Goal: Task Accomplishment & Management: Manage account settings

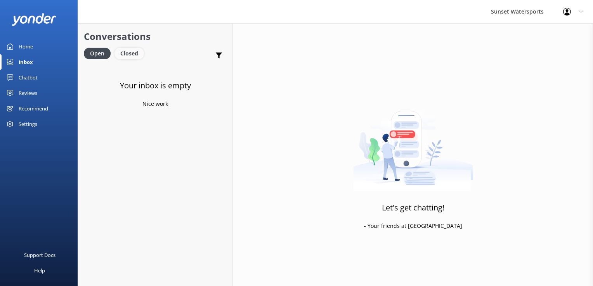
click at [129, 55] on div "Closed" at bounding box center [128, 54] width 29 height 12
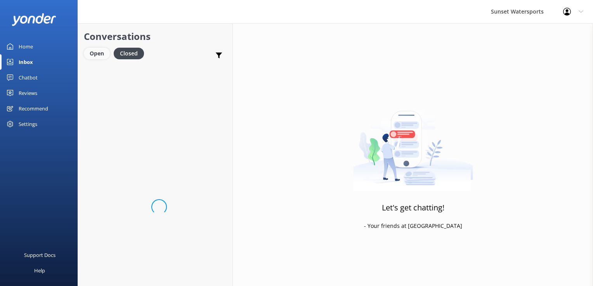
click at [85, 57] on div "Open" at bounding box center [97, 54] width 26 height 12
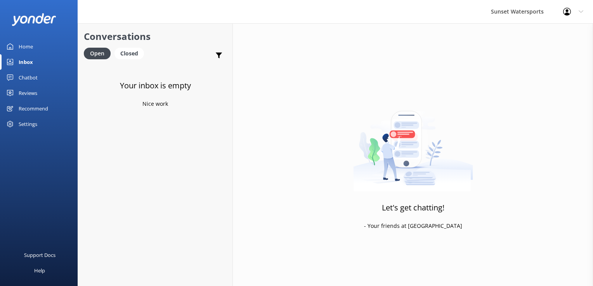
click at [112, 52] on link "Open" at bounding box center [99, 53] width 31 height 9
click at [121, 55] on div "Closed" at bounding box center [128, 54] width 29 height 12
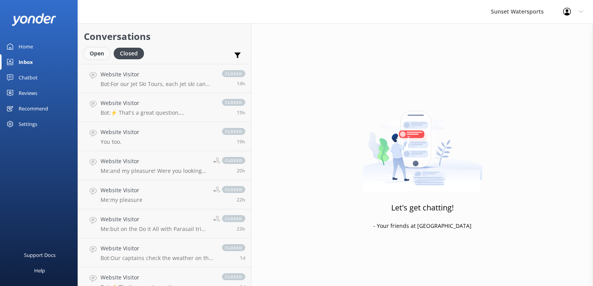
click at [102, 57] on div "Open" at bounding box center [97, 54] width 26 height 12
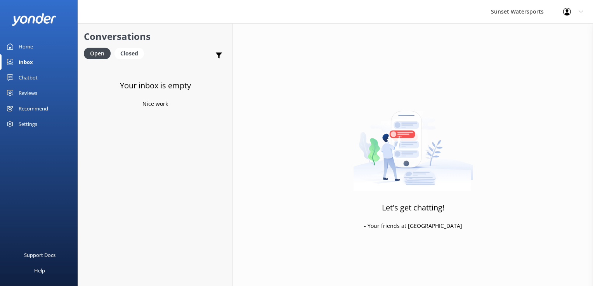
click at [145, 54] on link "Closed" at bounding box center [130, 53] width 33 height 9
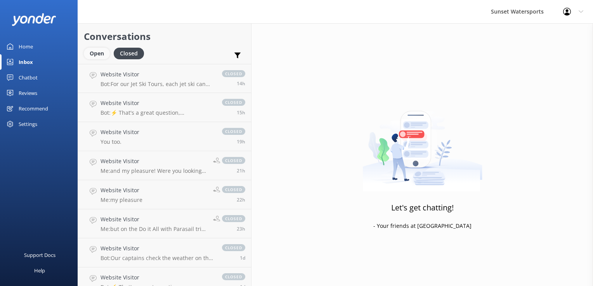
click at [95, 51] on div "Open" at bounding box center [97, 54] width 26 height 12
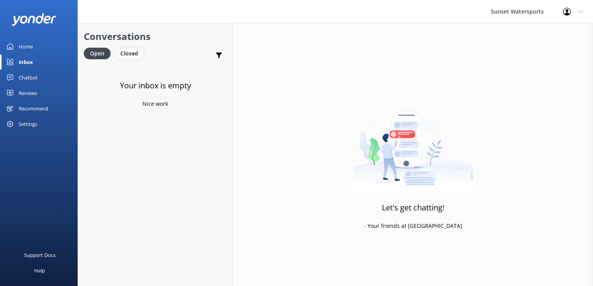
click at [125, 53] on div "Closed" at bounding box center [128, 54] width 29 height 12
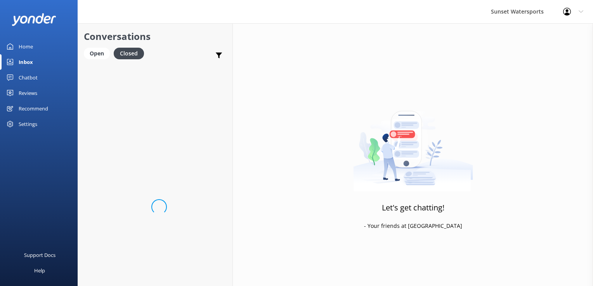
click at [112, 54] on link "Open" at bounding box center [99, 53] width 30 height 9
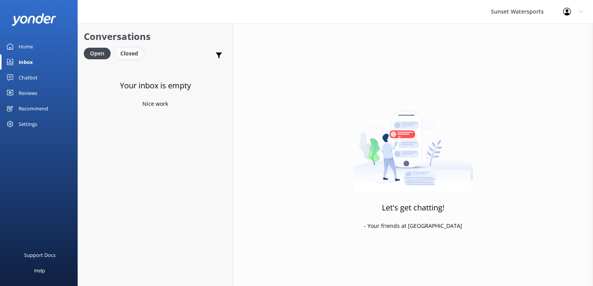
click at [134, 52] on div "Closed" at bounding box center [128, 54] width 29 height 12
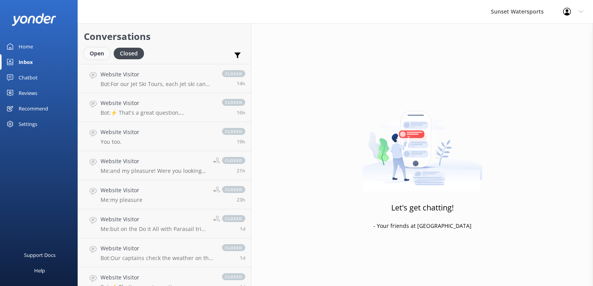
click at [102, 56] on div "Open" at bounding box center [97, 54] width 26 height 12
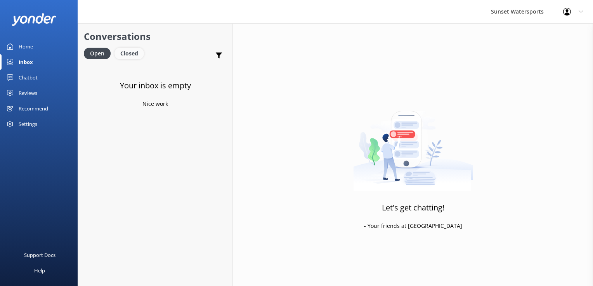
click at [134, 58] on div "Closed" at bounding box center [128, 54] width 29 height 12
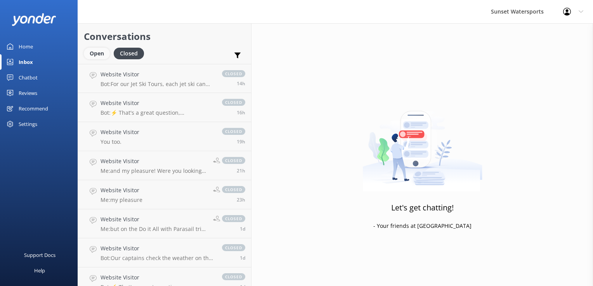
click at [95, 51] on div "Open" at bounding box center [97, 54] width 26 height 12
